Goal: Information Seeking & Learning: Learn about a topic

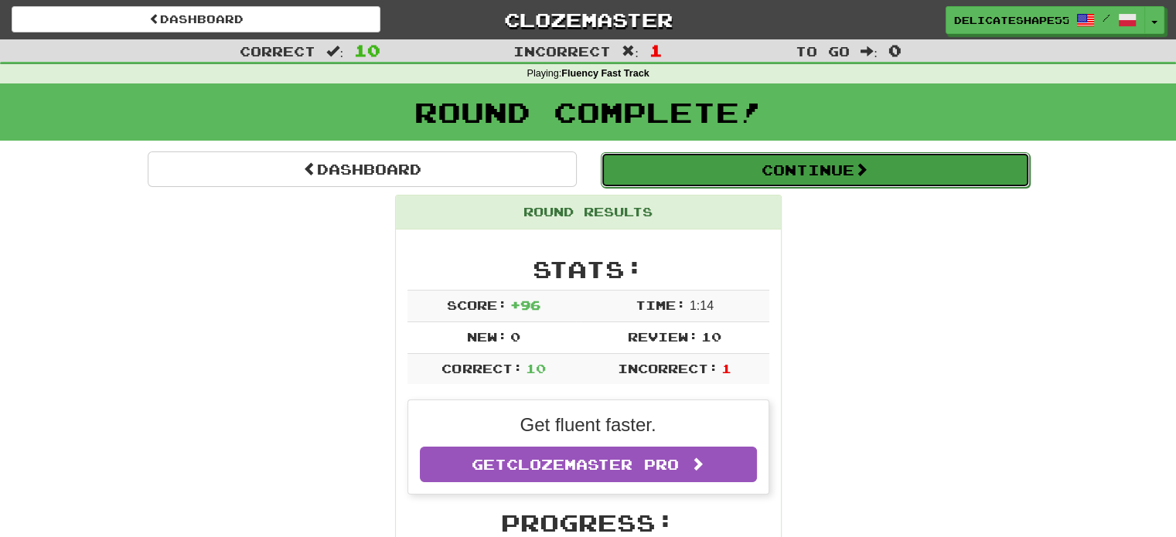
click at [782, 174] on button "Continue" at bounding box center [815, 170] width 429 height 36
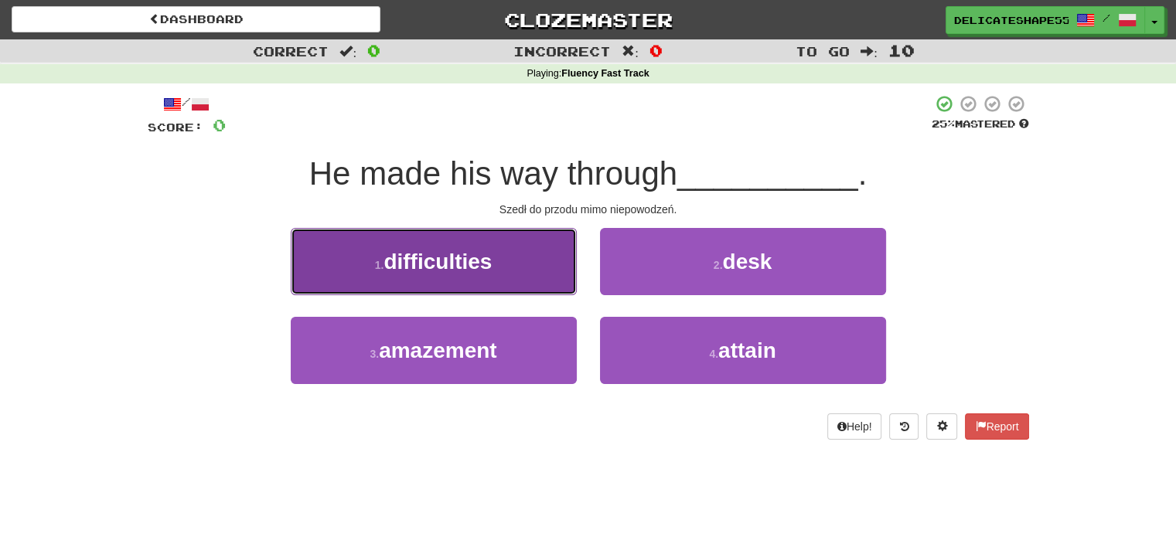
click at [492, 256] on span "difficulties" at bounding box center [437, 262] width 108 height 24
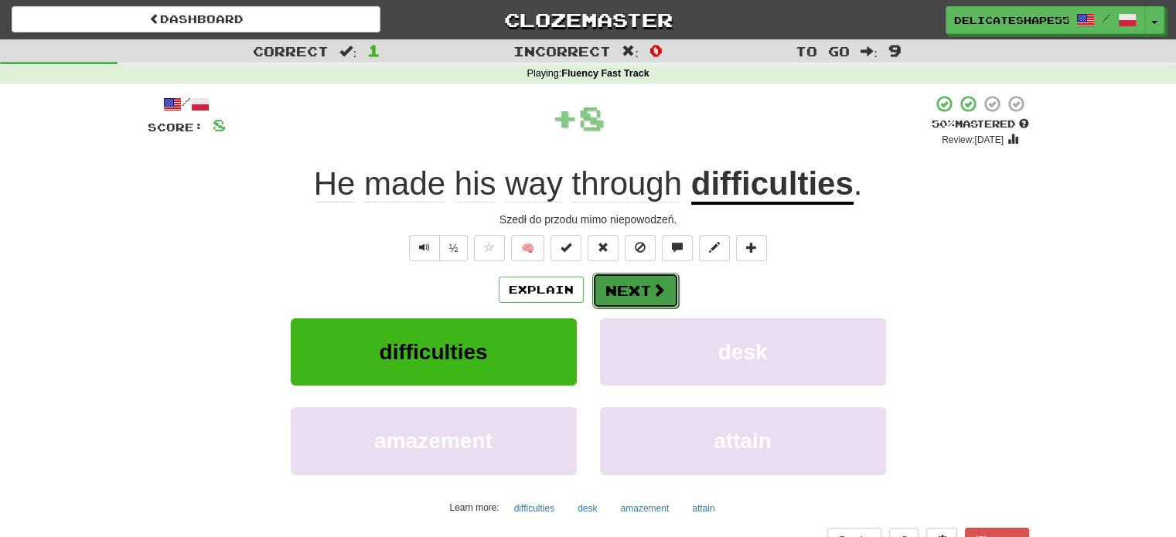
click at [631, 290] on button "Next" at bounding box center [635, 291] width 87 height 36
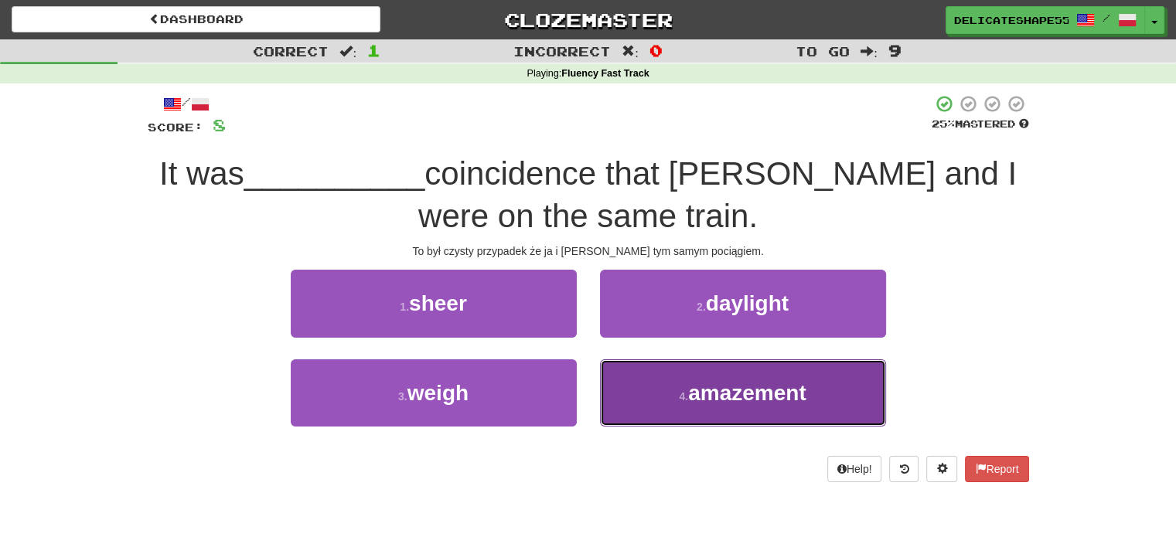
click at [729, 407] on button "4 . amazement" at bounding box center [743, 392] width 286 height 67
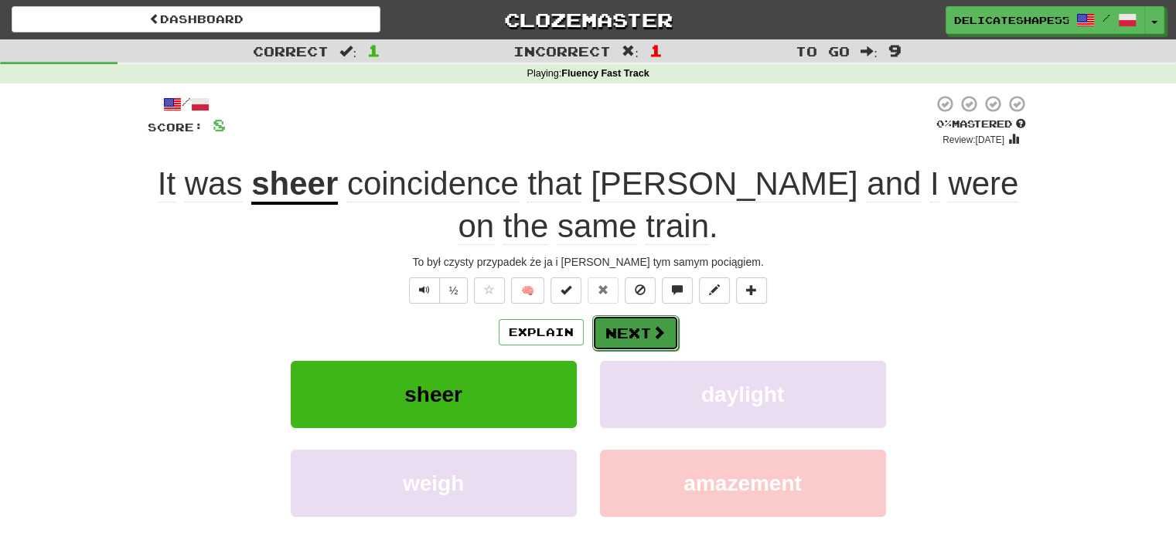
click at [625, 328] on button "Next" at bounding box center [635, 333] width 87 height 36
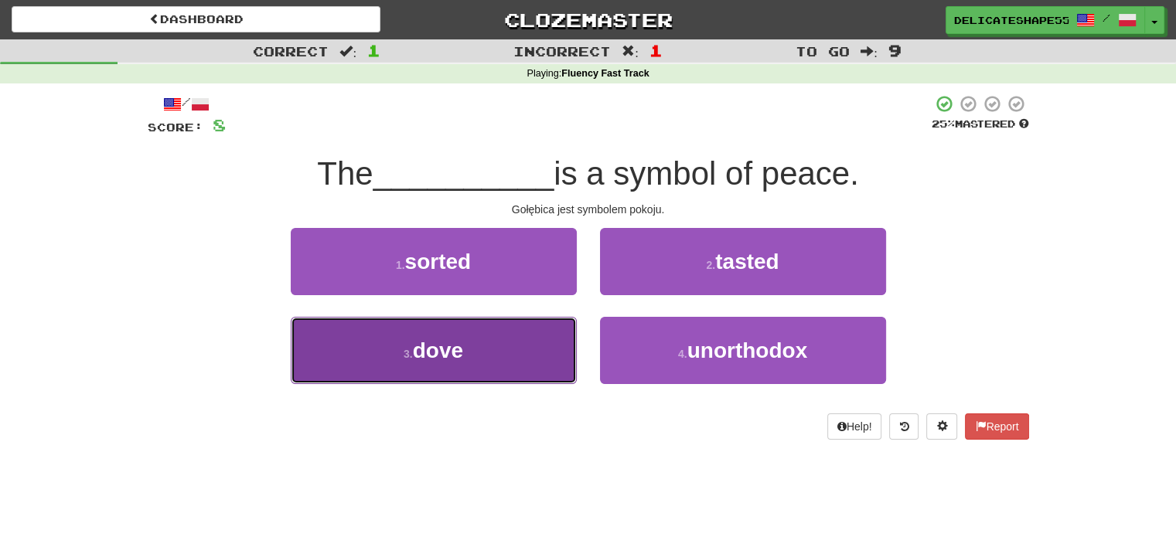
click at [524, 344] on button "3 . dove" at bounding box center [434, 350] width 286 height 67
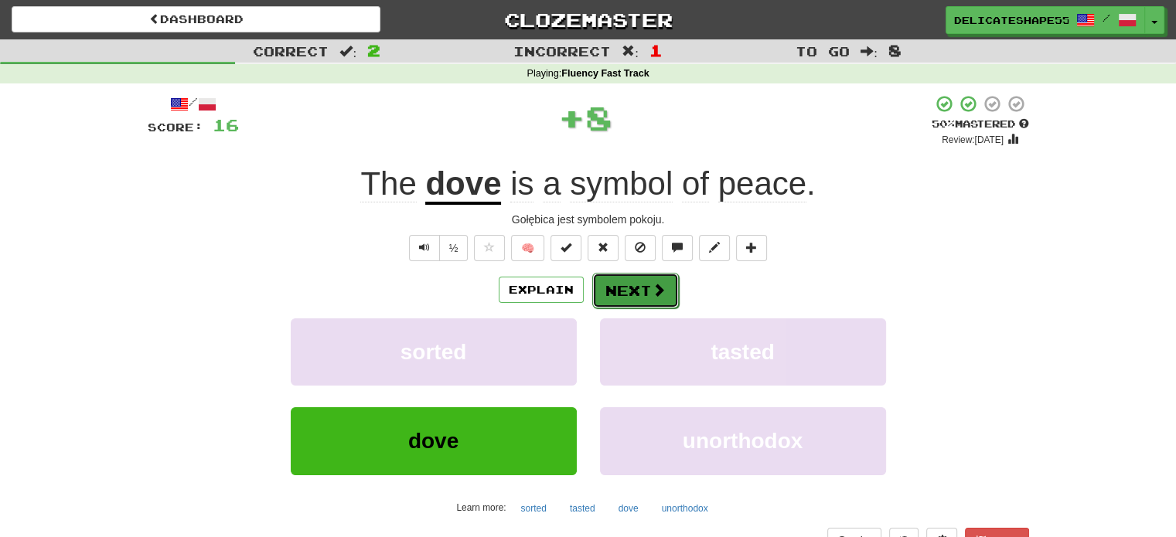
click at [640, 287] on button "Next" at bounding box center [635, 291] width 87 height 36
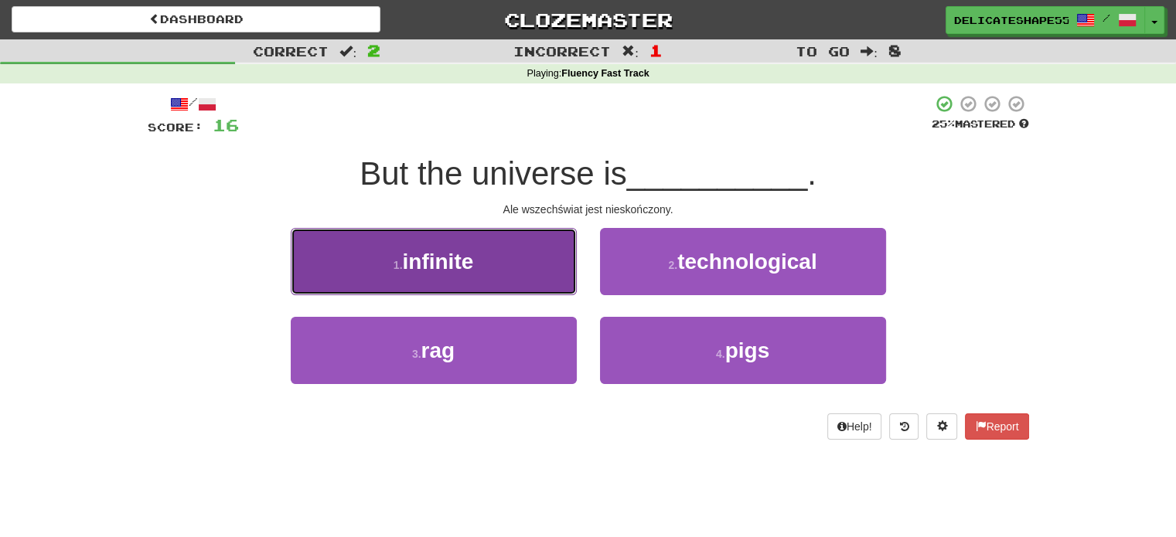
click at [542, 256] on button "1 . infinite" at bounding box center [434, 261] width 286 height 67
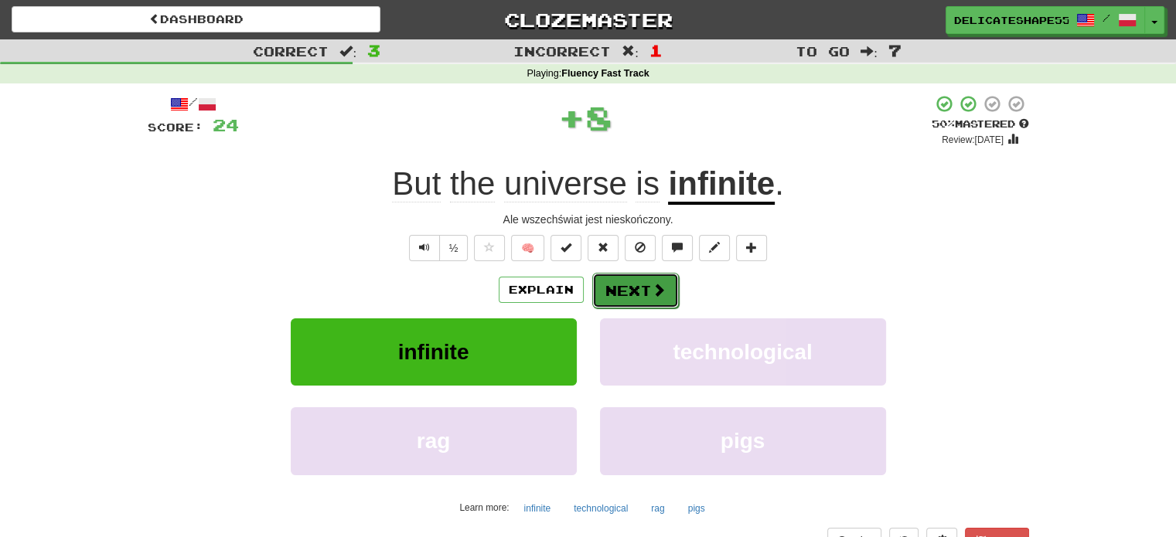
click at [624, 299] on button "Next" at bounding box center [635, 291] width 87 height 36
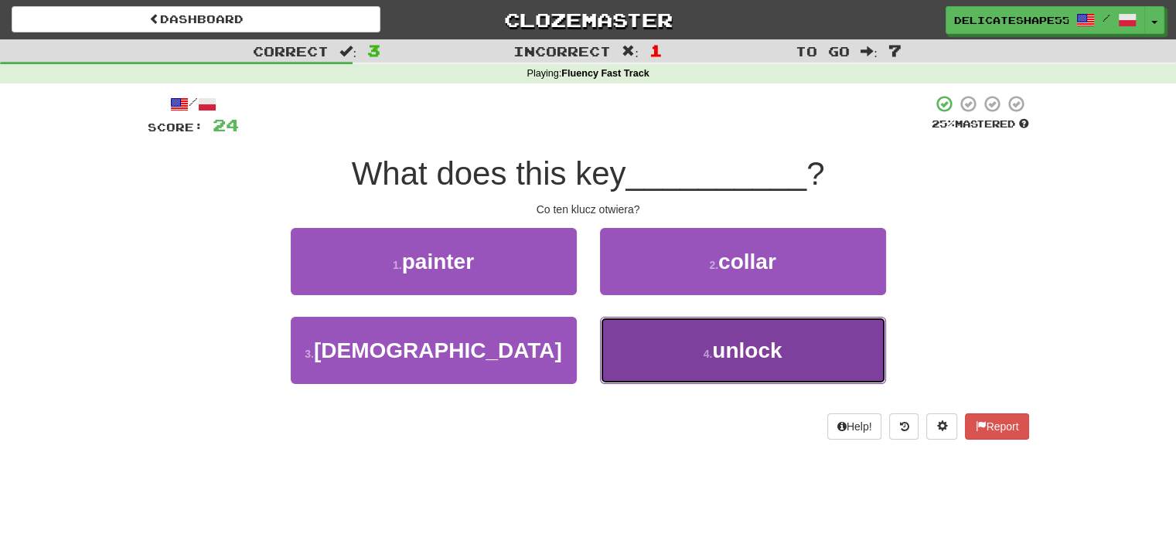
click at [656, 347] on button "4 . unlock" at bounding box center [743, 350] width 286 height 67
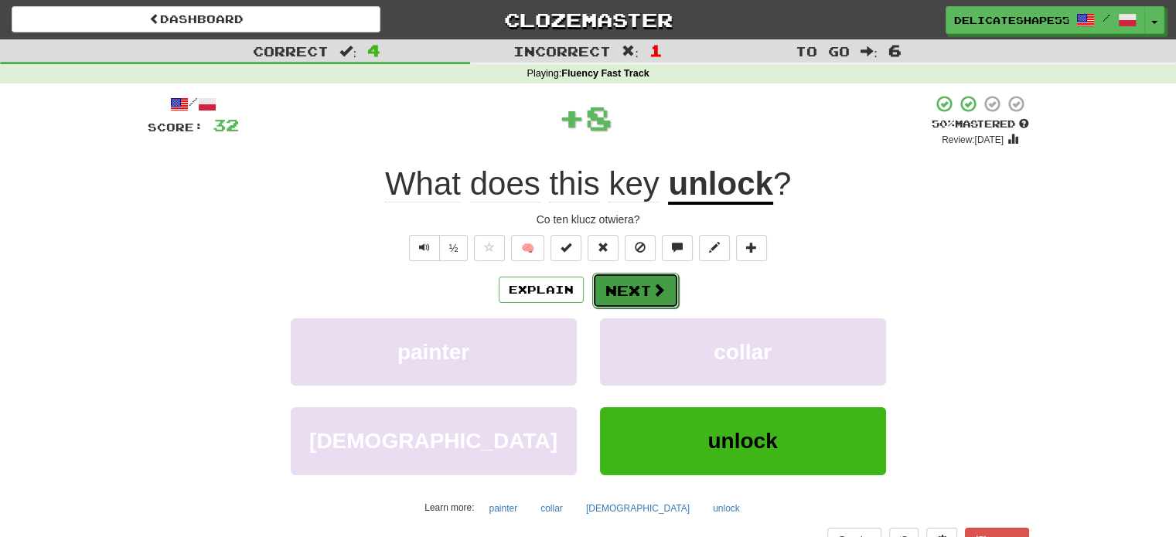
click at [635, 295] on button "Next" at bounding box center [635, 291] width 87 height 36
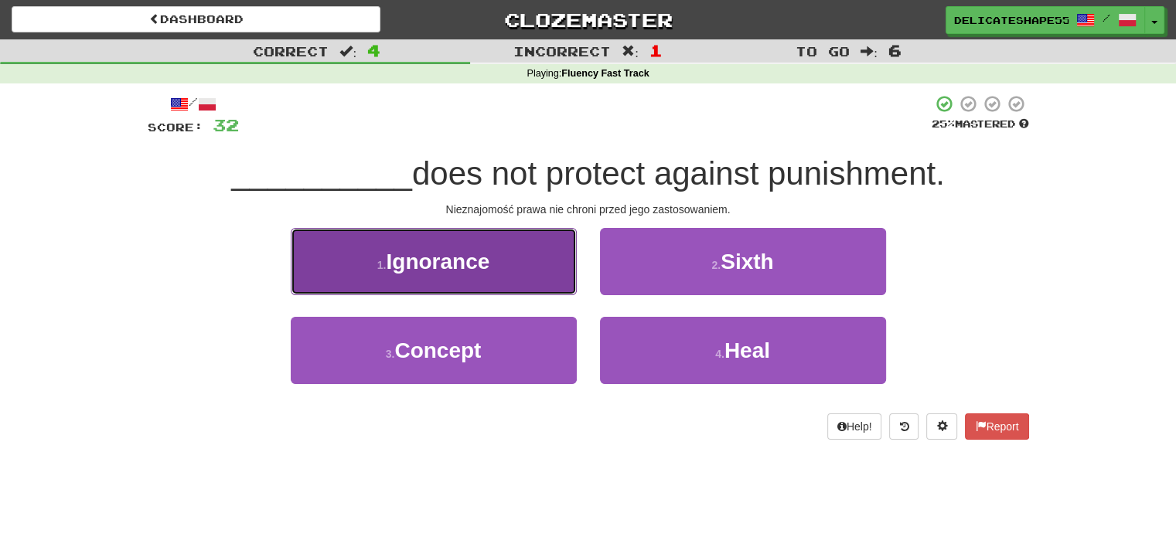
click at [519, 257] on button "1 . [GEOGRAPHIC_DATA]" at bounding box center [434, 261] width 286 height 67
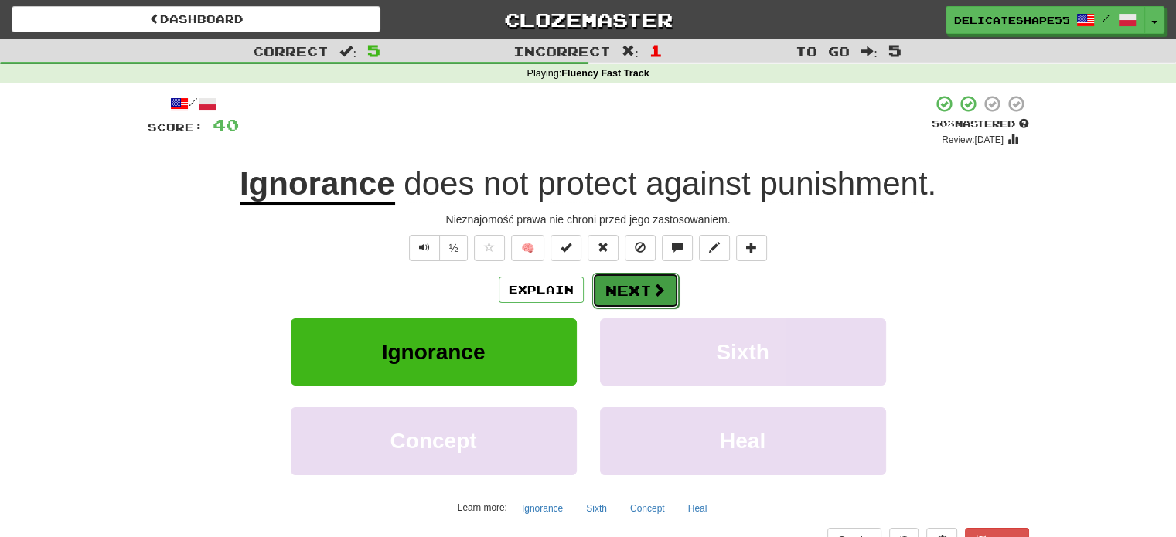
click at [615, 296] on button "Next" at bounding box center [635, 291] width 87 height 36
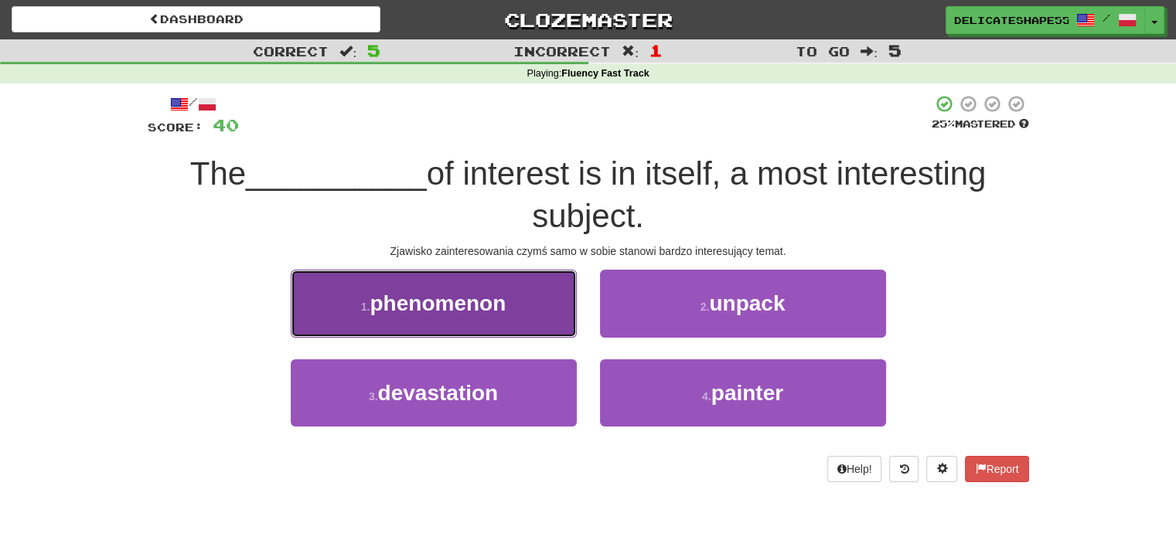
click at [519, 289] on button "1 . phenomenon" at bounding box center [434, 303] width 286 height 67
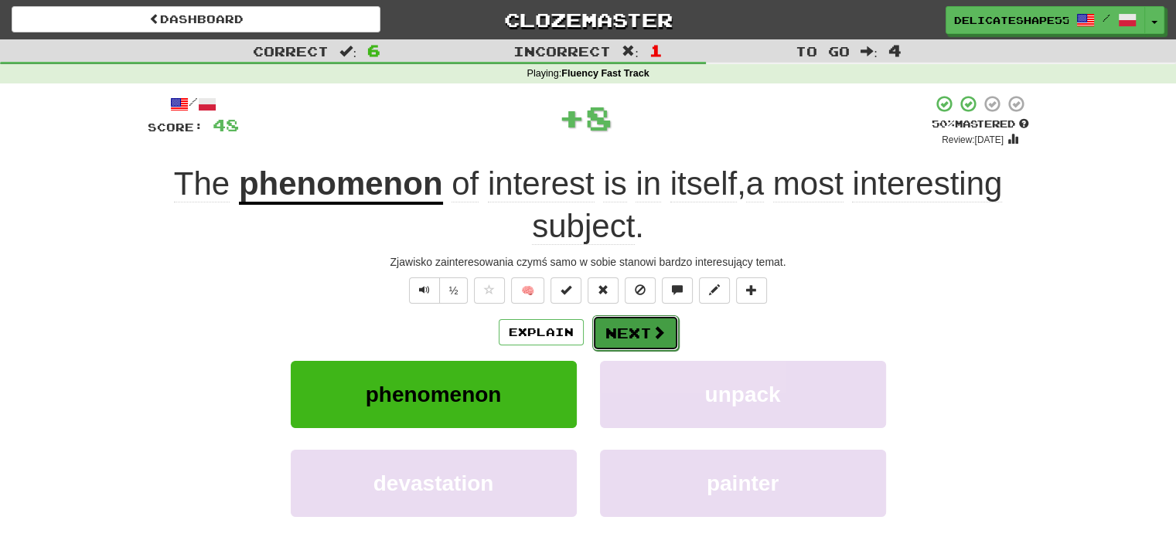
click at [643, 335] on button "Next" at bounding box center [635, 333] width 87 height 36
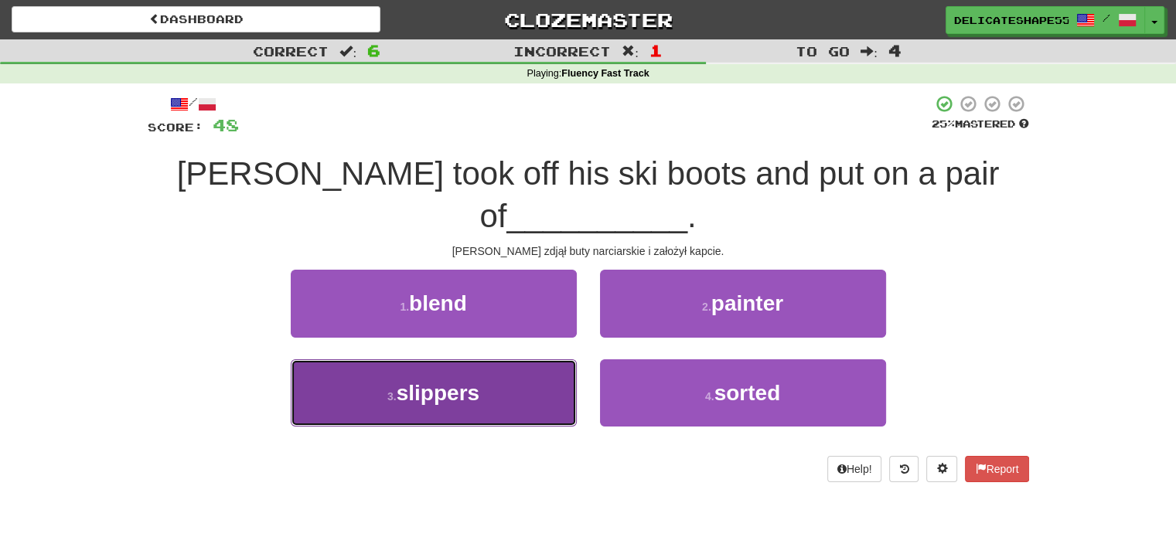
click at [560, 359] on button "3 . slippers" at bounding box center [434, 392] width 286 height 67
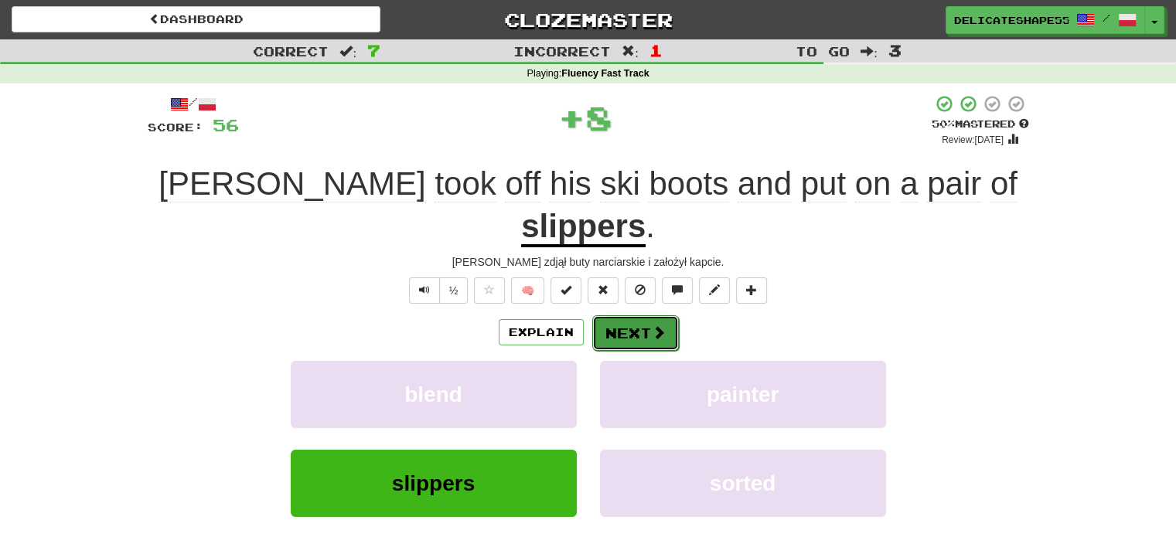
click at [628, 315] on button "Next" at bounding box center [635, 333] width 87 height 36
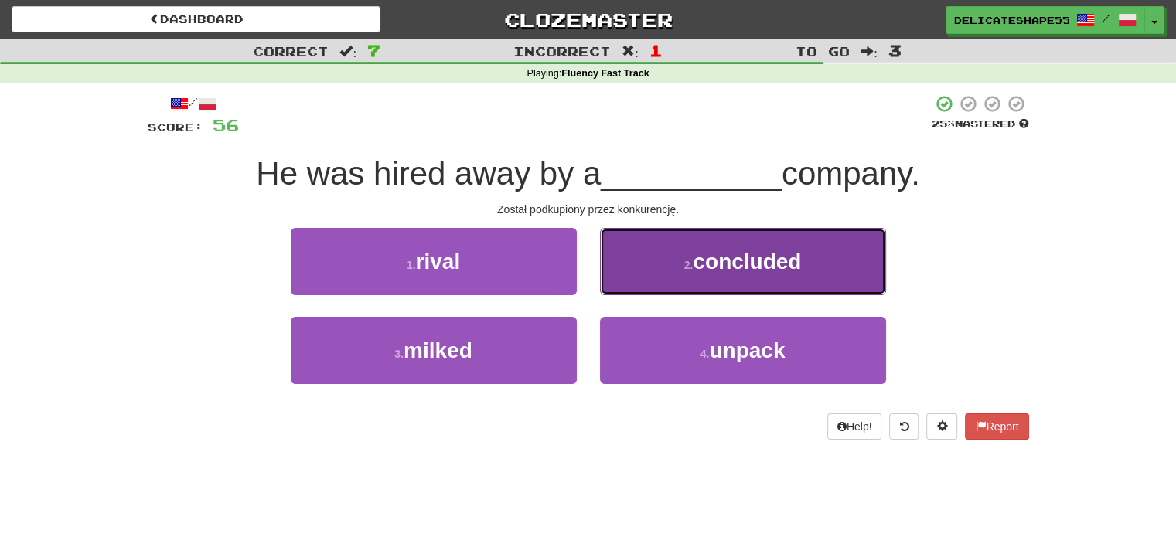
click at [668, 284] on button "2 . concluded" at bounding box center [743, 261] width 286 height 67
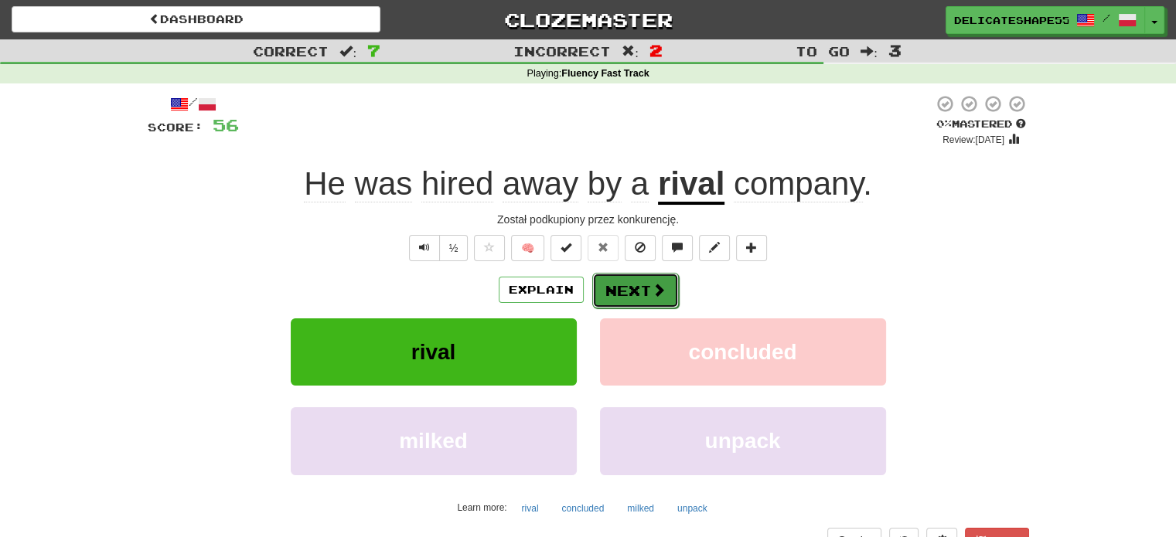
click at [640, 287] on button "Next" at bounding box center [635, 291] width 87 height 36
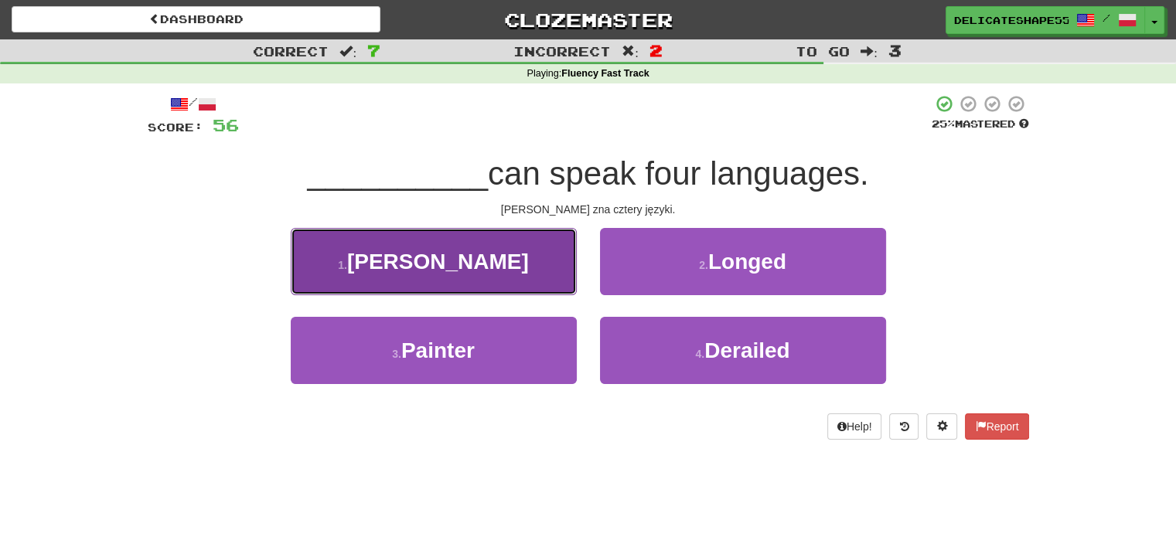
click at [501, 255] on button "1 . [PERSON_NAME]" at bounding box center [434, 261] width 286 height 67
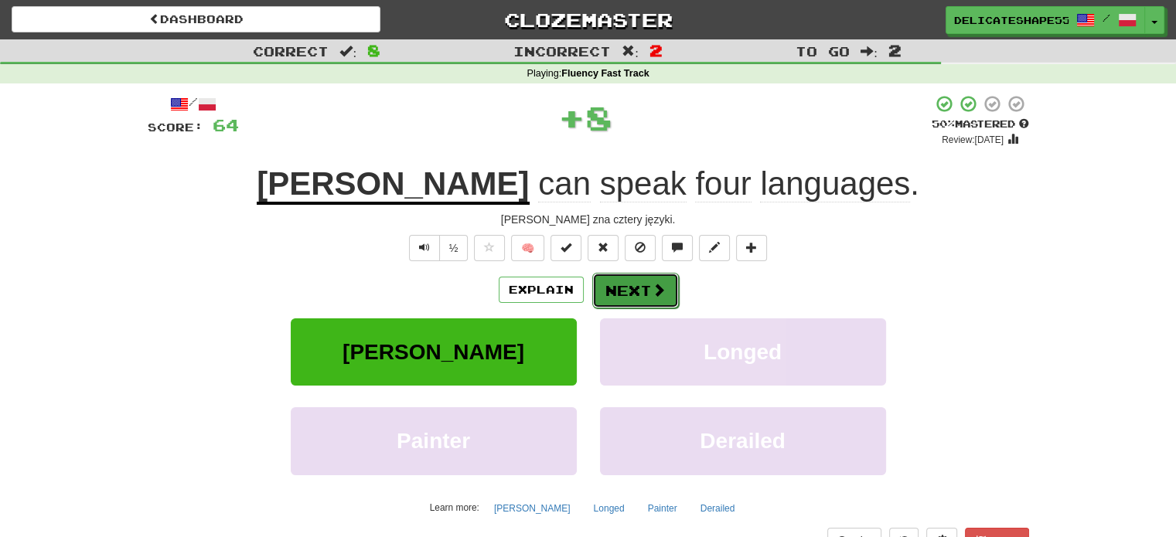
click at [609, 293] on button "Next" at bounding box center [635, 291] width 87 height 36
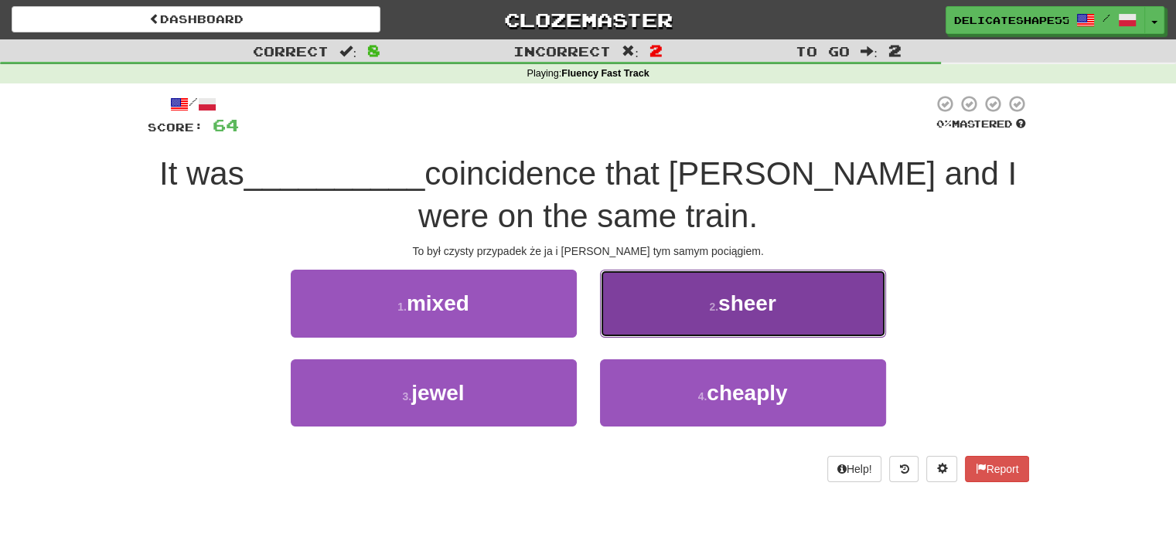
click at [611, 295] on button "2 . sheer" at bounding box center [743, 303] width 286 height 67
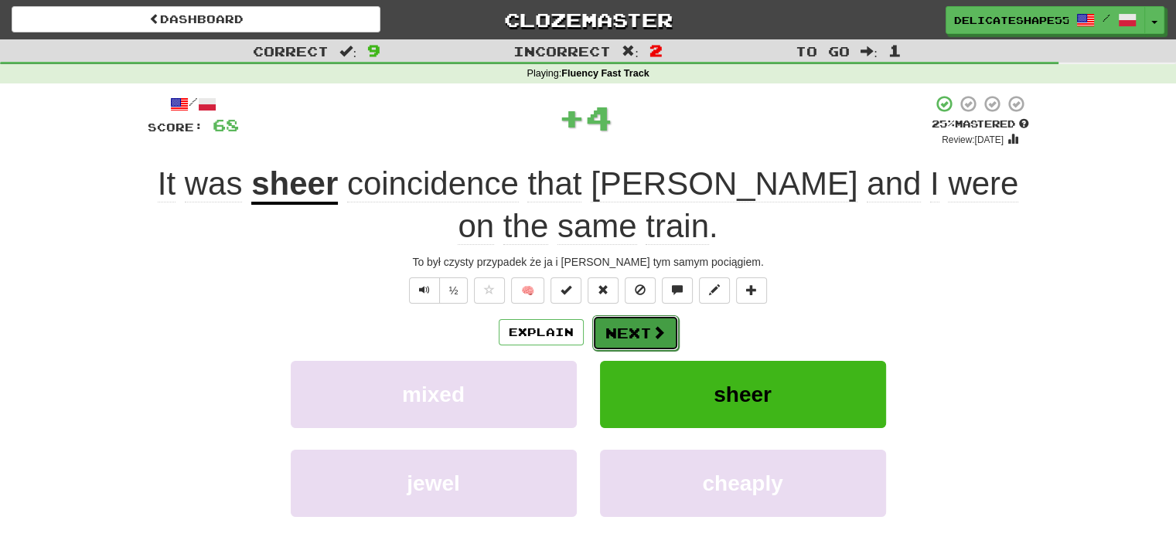
click at [622, 324] on button "Next" at bounding box center [635, 333] width 87 height 36
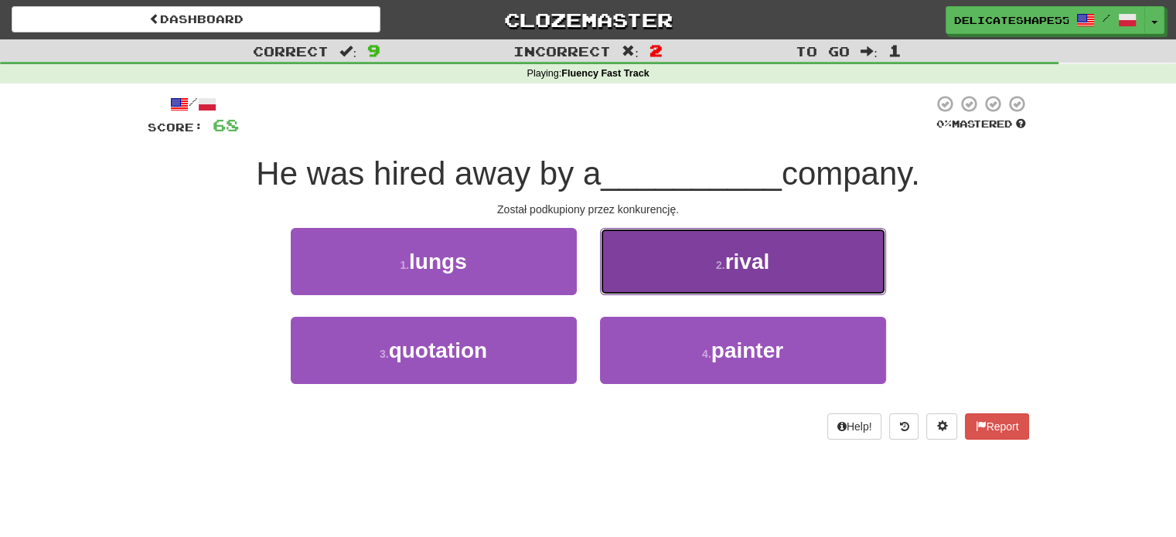
click at [646, 281] on button "2 . rival" at bounding box center [743, 261] width 286 height 67
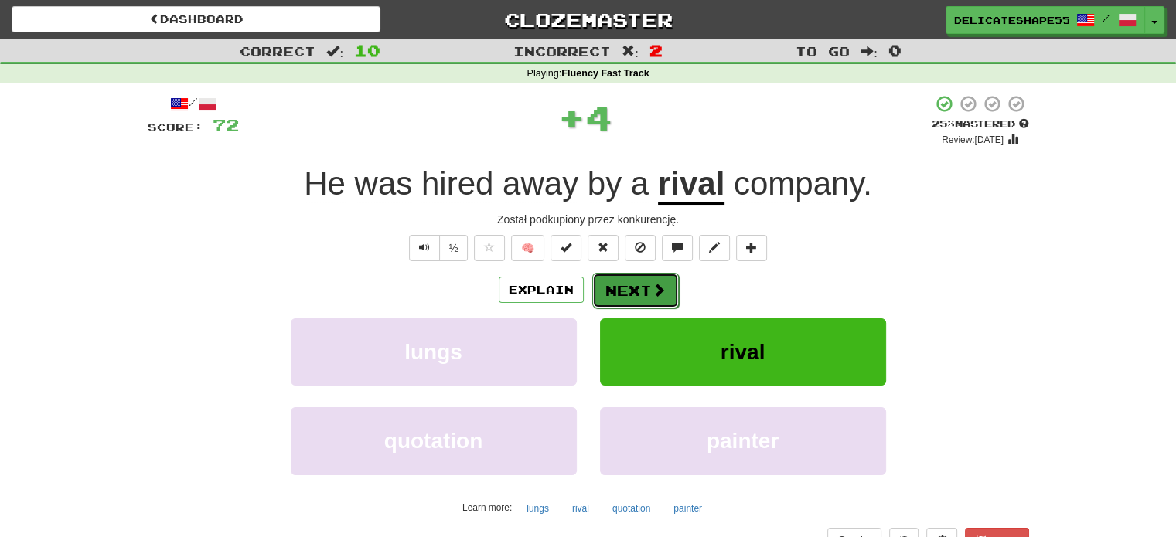
click at [647, 281] on button "Next" at bounding box center [635, 291] width 87 height 36
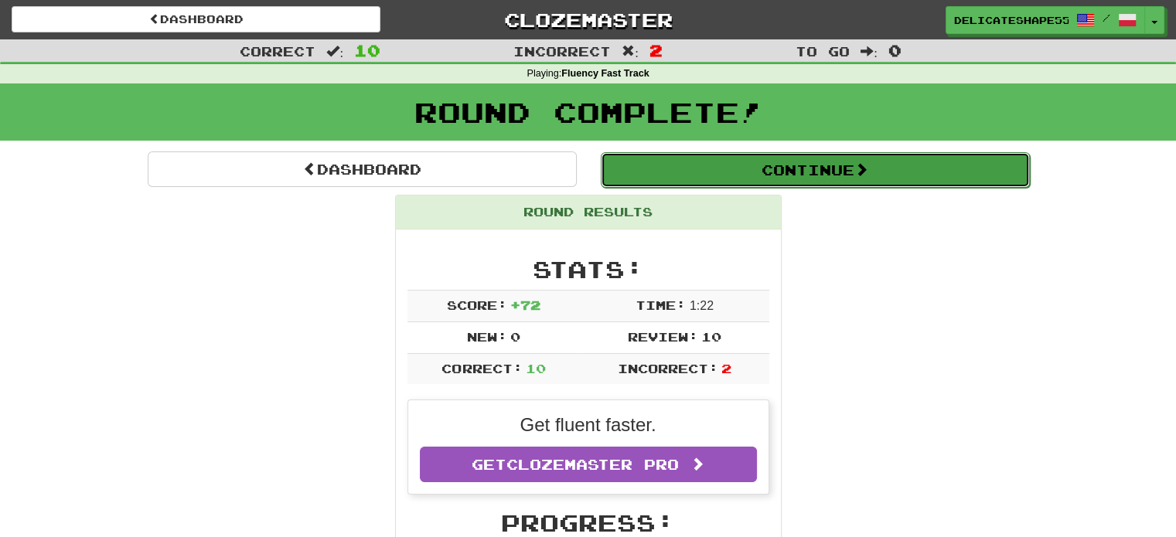
click at [857, 179] on button "Continue" at bounding box center [815, 170] width 429 height 36
